Goal: Browse casually: Explore the website without a specific task or goal

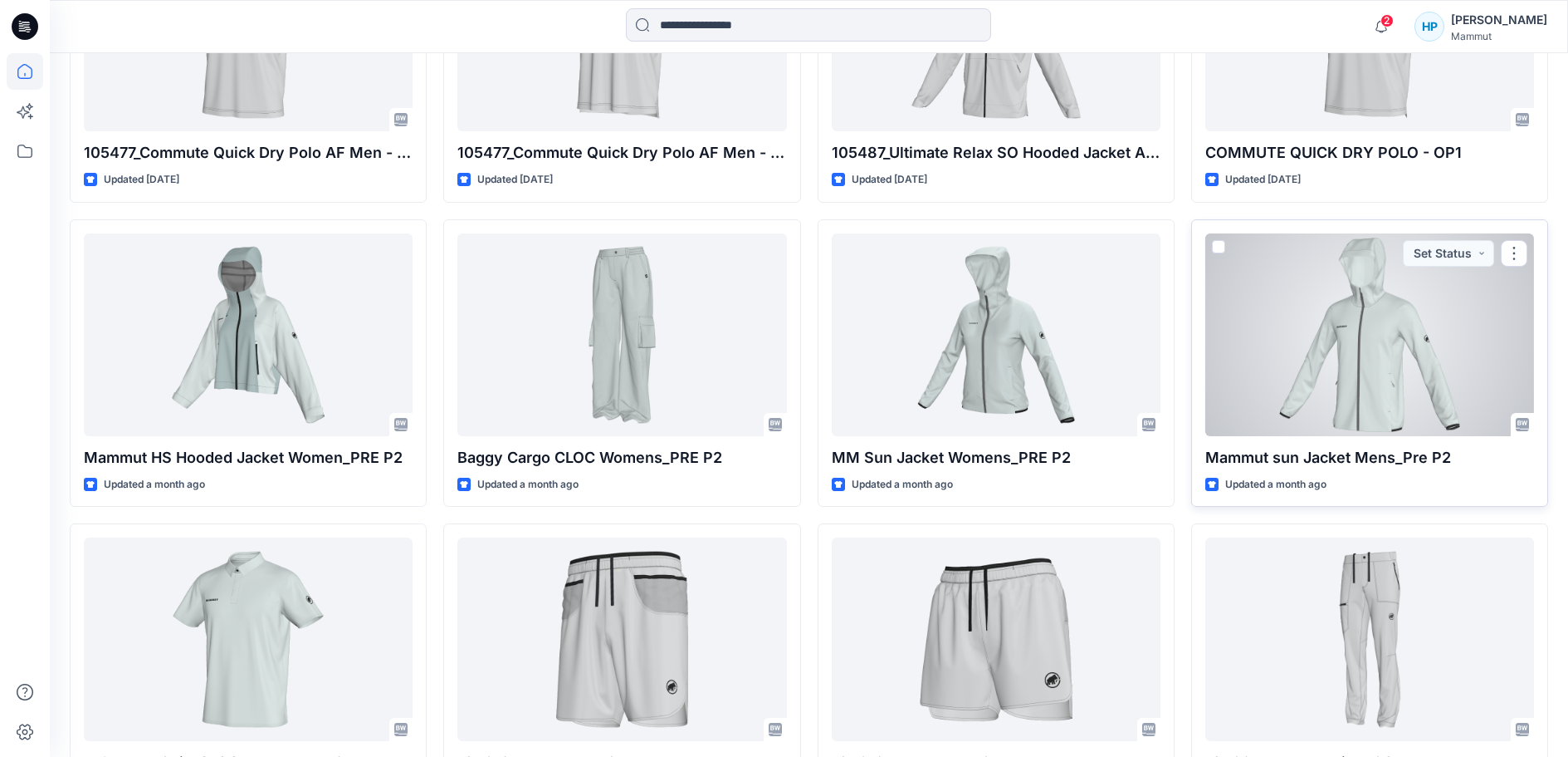
scroll to position [991, 0]
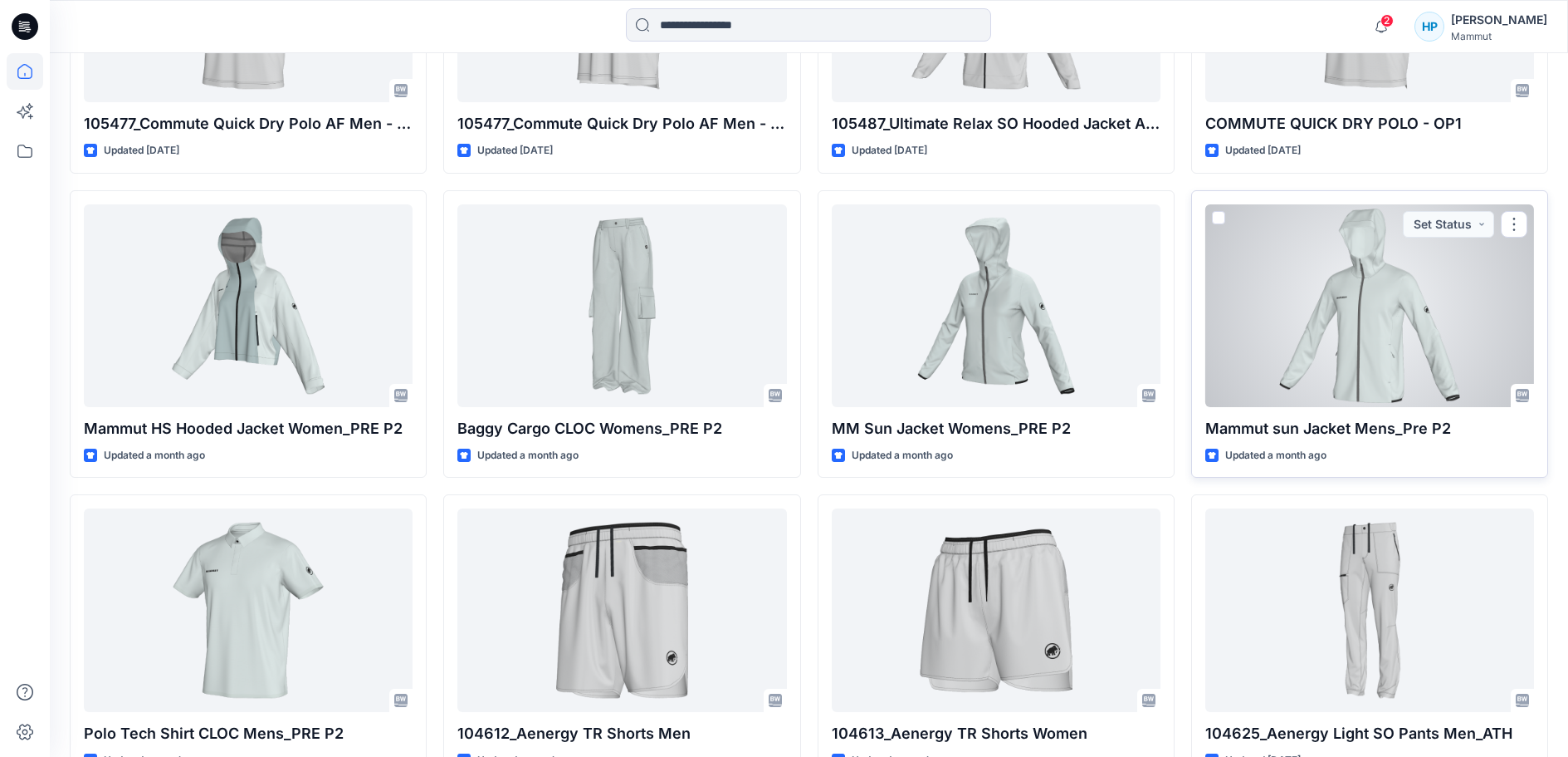
click at [1396, 407] on div at bounding box center [1370, 305] width 328 height 203
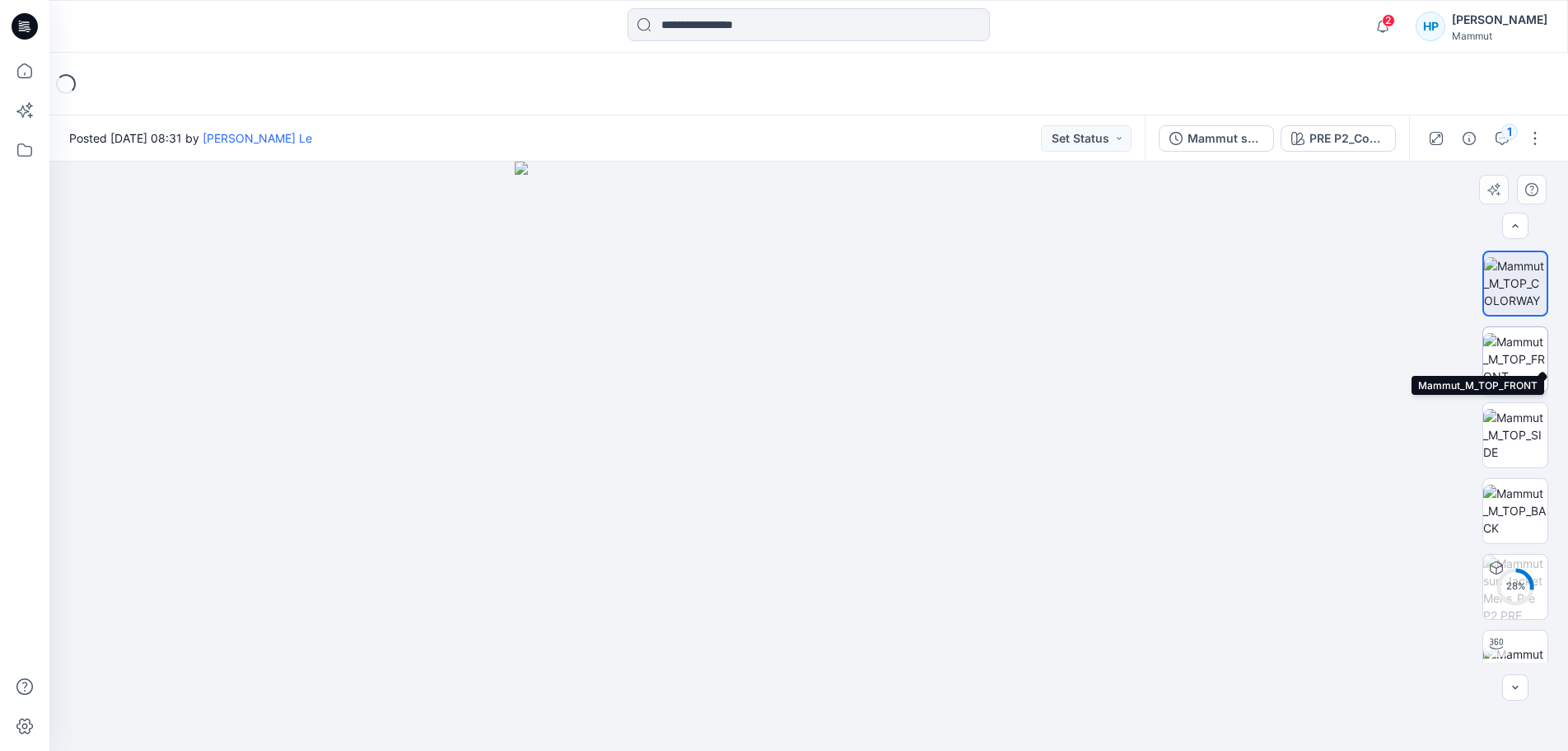
scroll to position [33, 0]
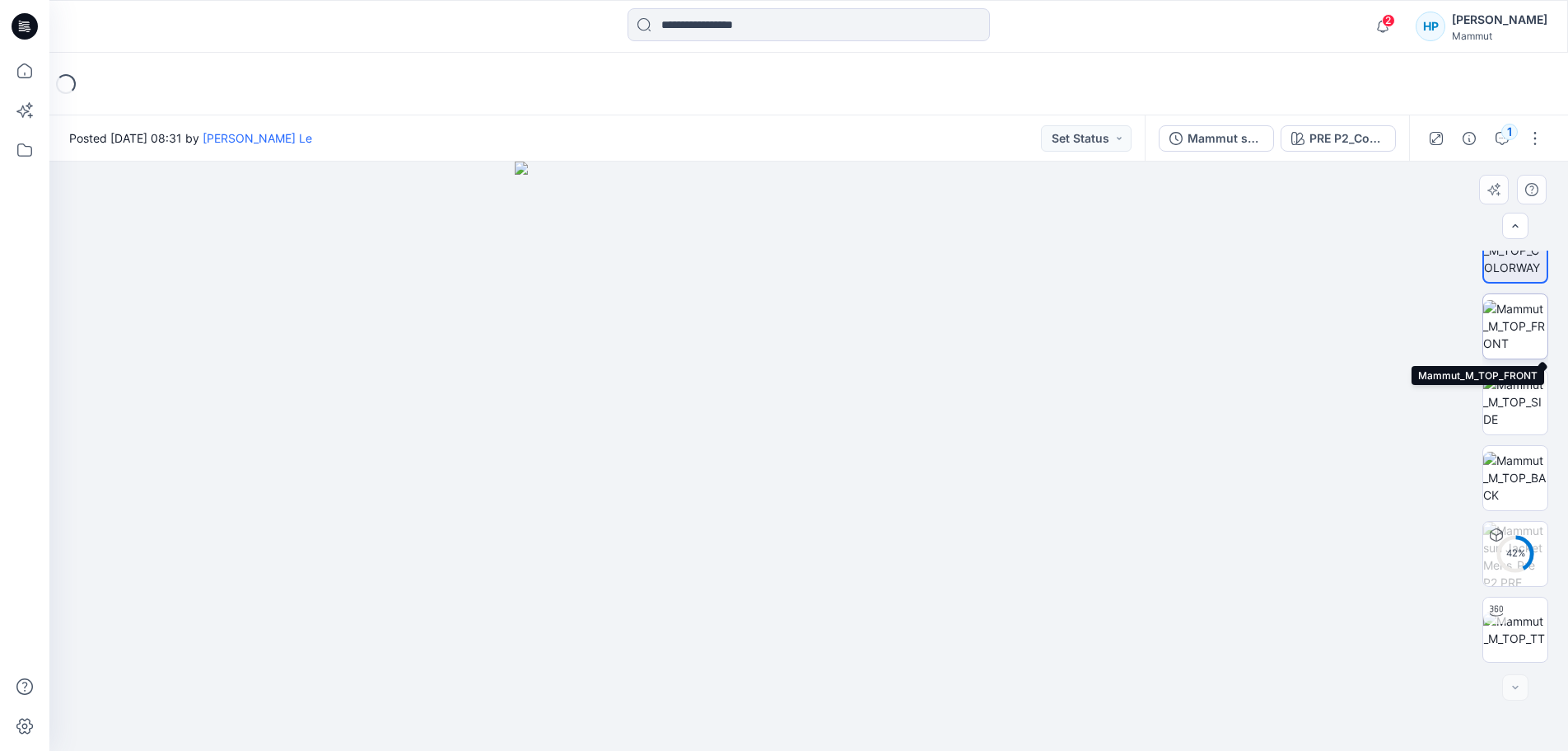
click at [1520, 335] on img at bounding box center [1516, 325] width 65 height 52
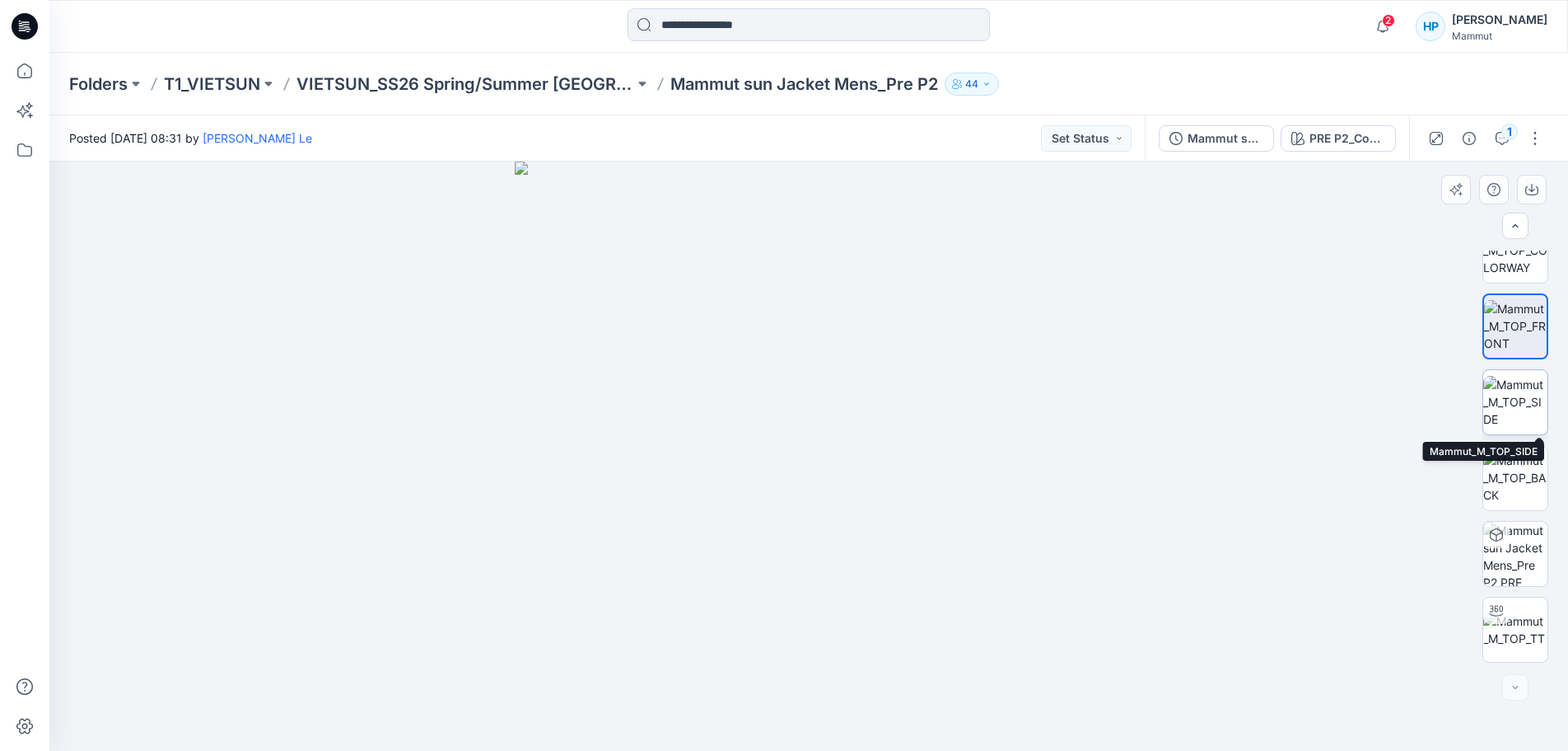
click at [1526, 411] on img at bounding box center [1516, 401] width 65 height 52
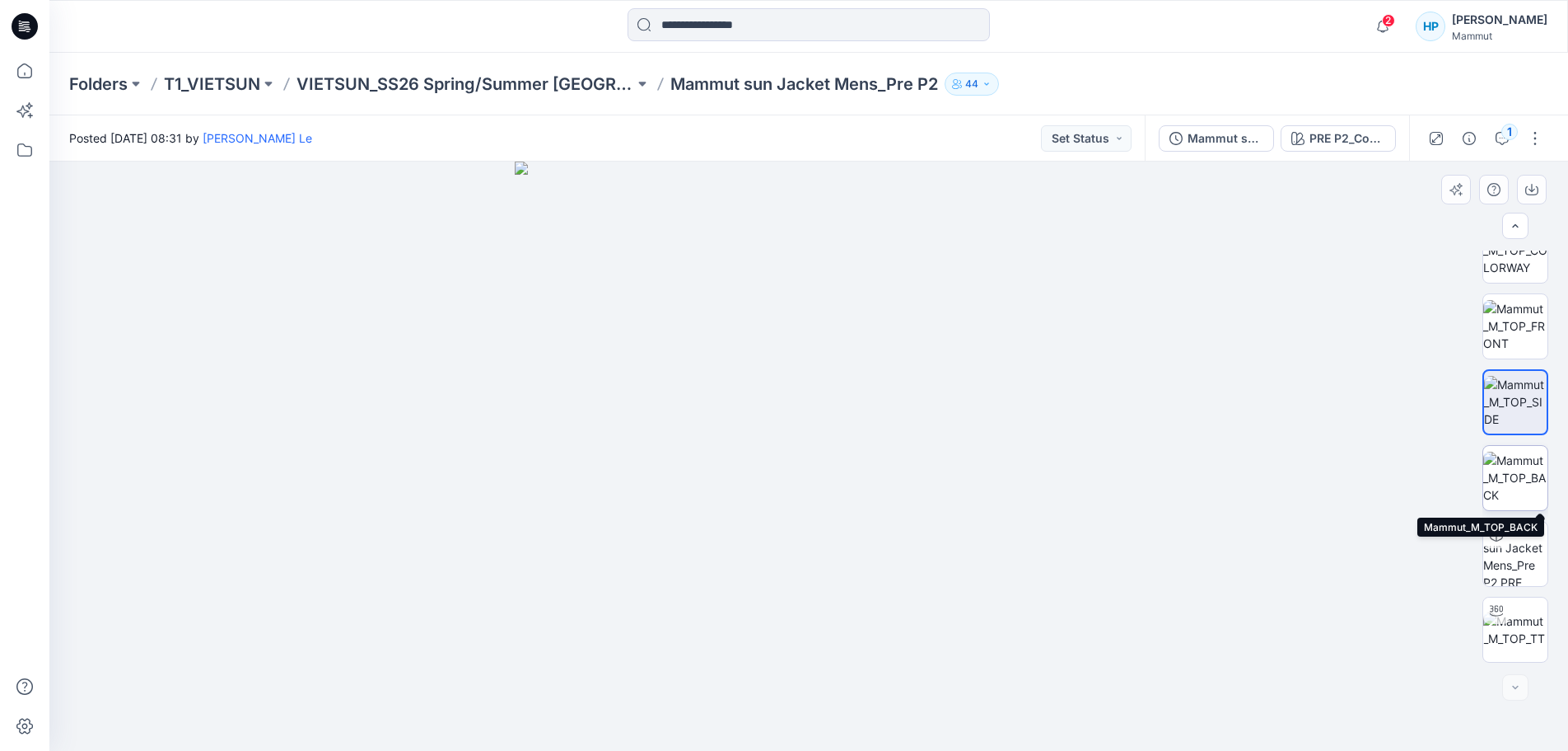
click at [1505, 464] on img at bounding box center [1516, 477] width 65 height 52
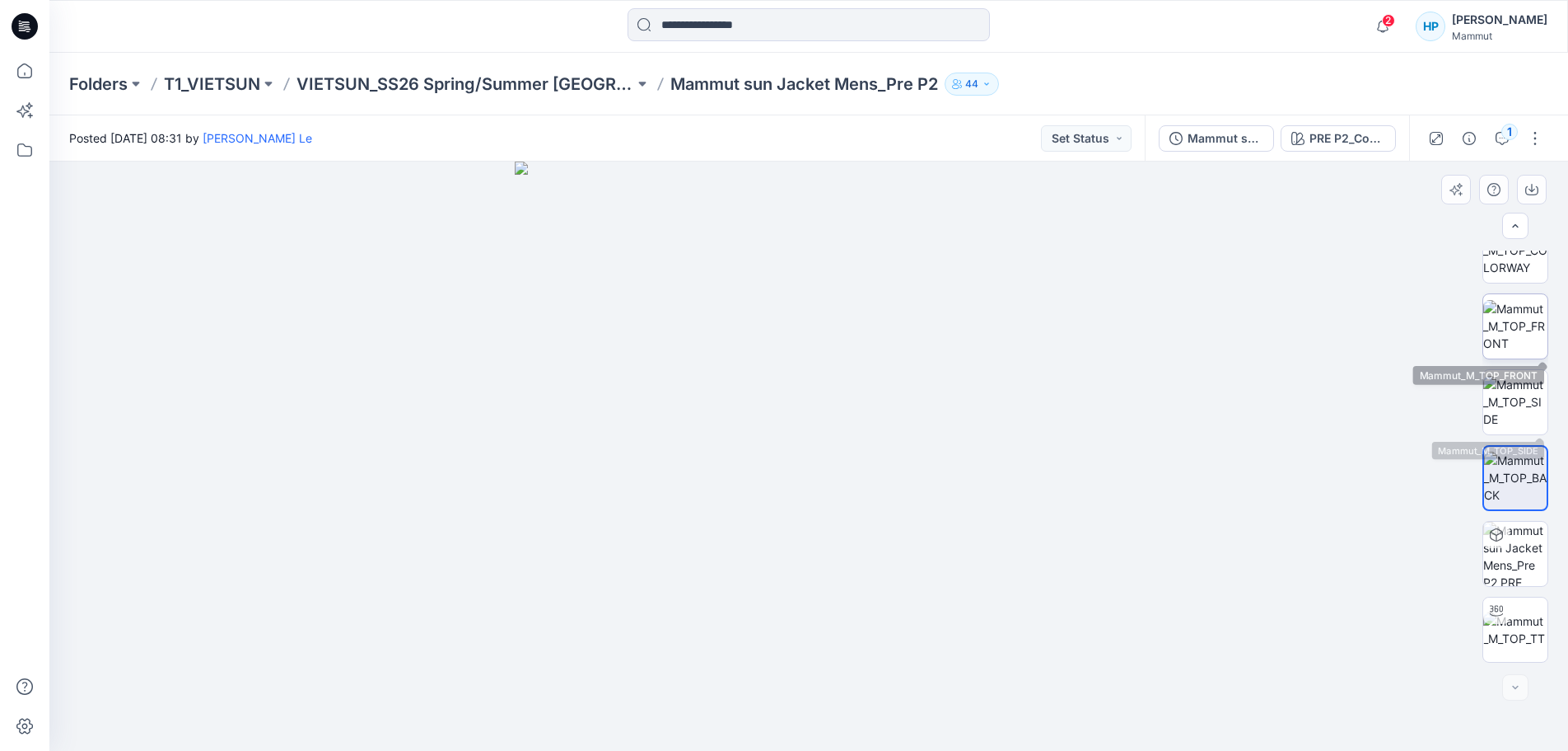
click at [1513, 337] on img at bounding box center [1516, 325] width 65 height 52
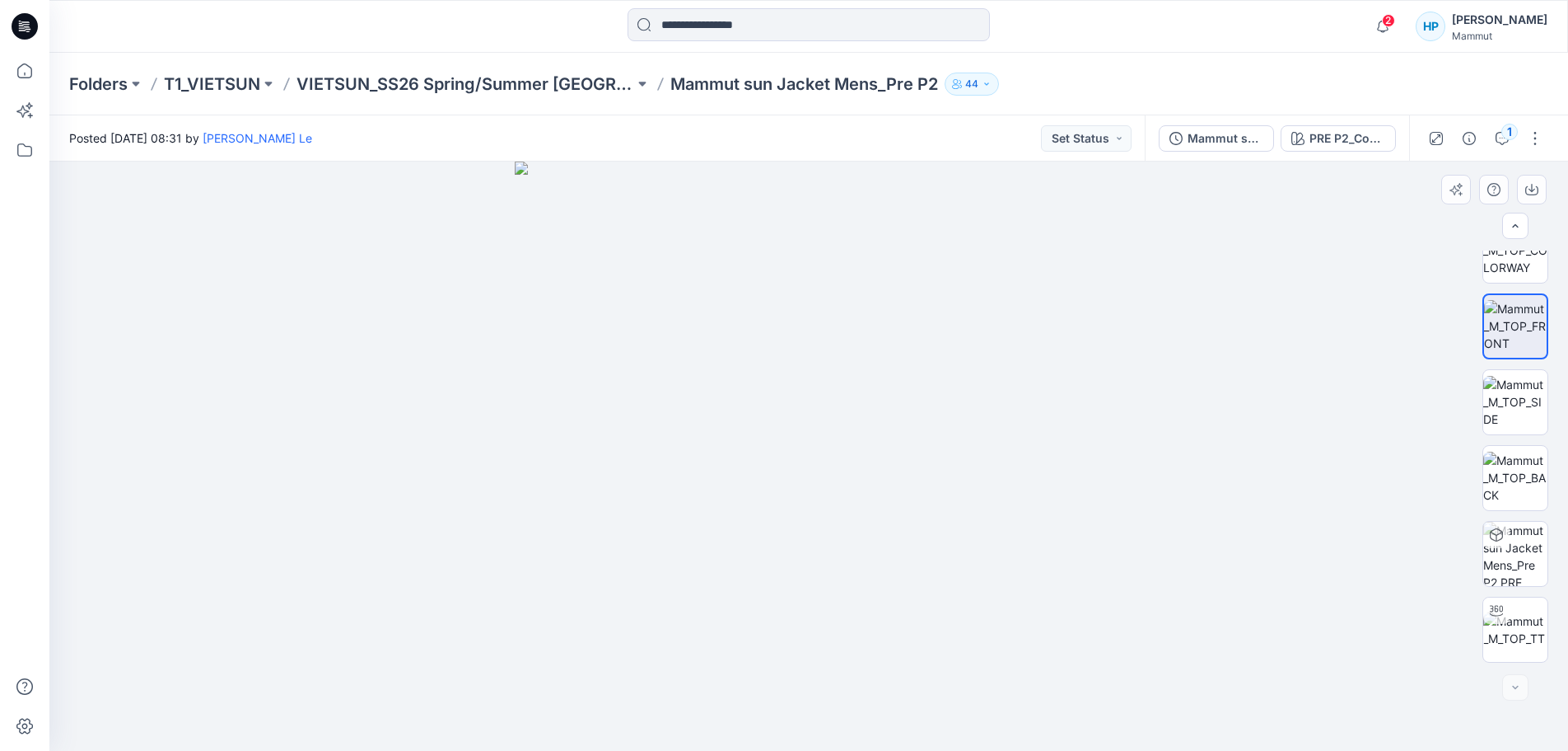
drag, startPoint x: 888, startPoint y: 376, endPoint x: 879, endPoint y: 331, distance: 45.9
click at [880, 329] on img at bounding box center [809, 455] width 589 height 589
drag, startPoint x: 1523, startPoint y: 396, endPoint x: 1463, endPoint y: 420, distance: 64.6
click at [1524, 397] on img at bounding box center [1516, 401] width 65 height 52
